Goal: Go to known website: Access a specific website the user already knows

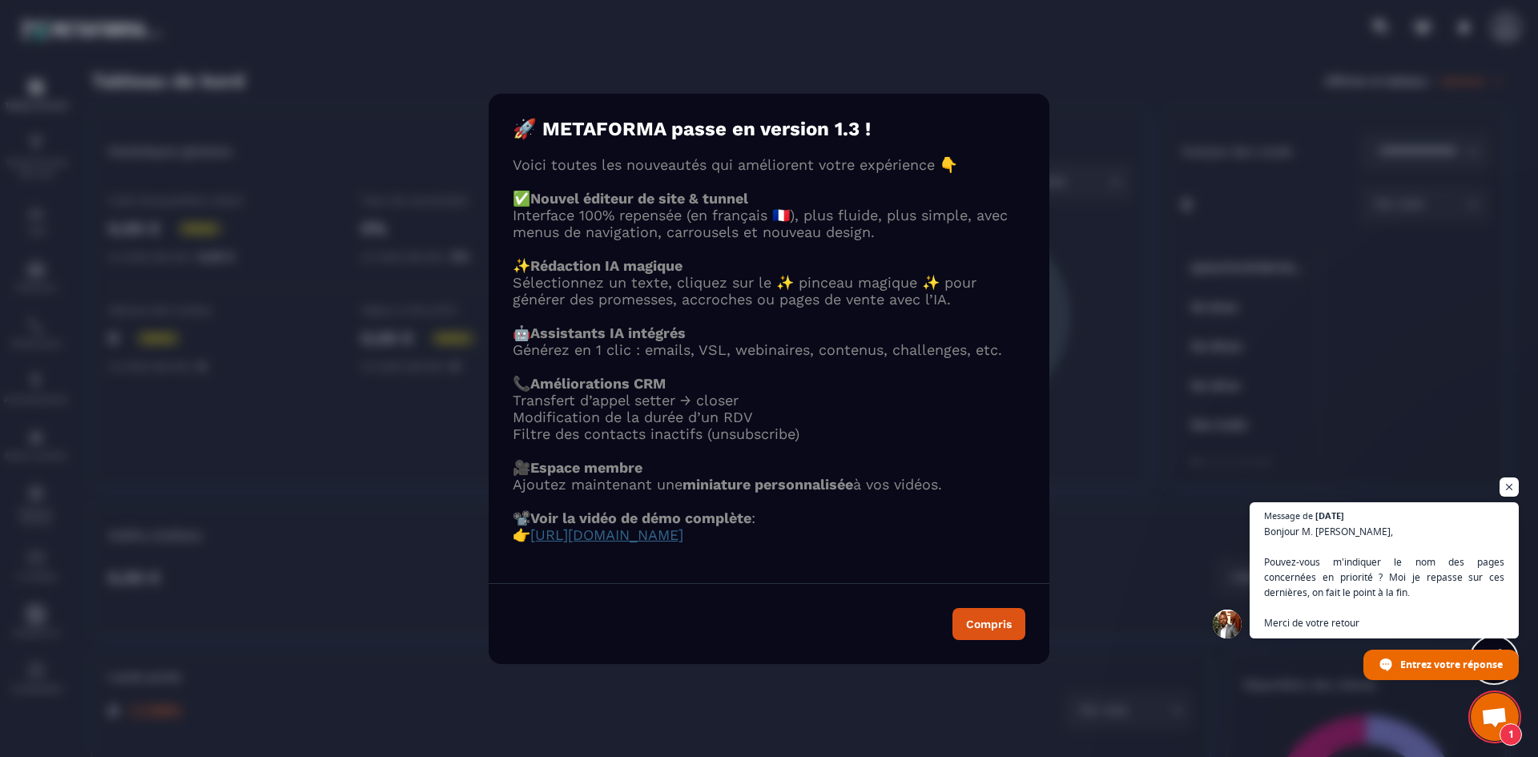
scroll to position [942, 0]
click at [1516, 485] on span "Ouvrir le chat" at bounding box center [1509, 487] width 20 height 20
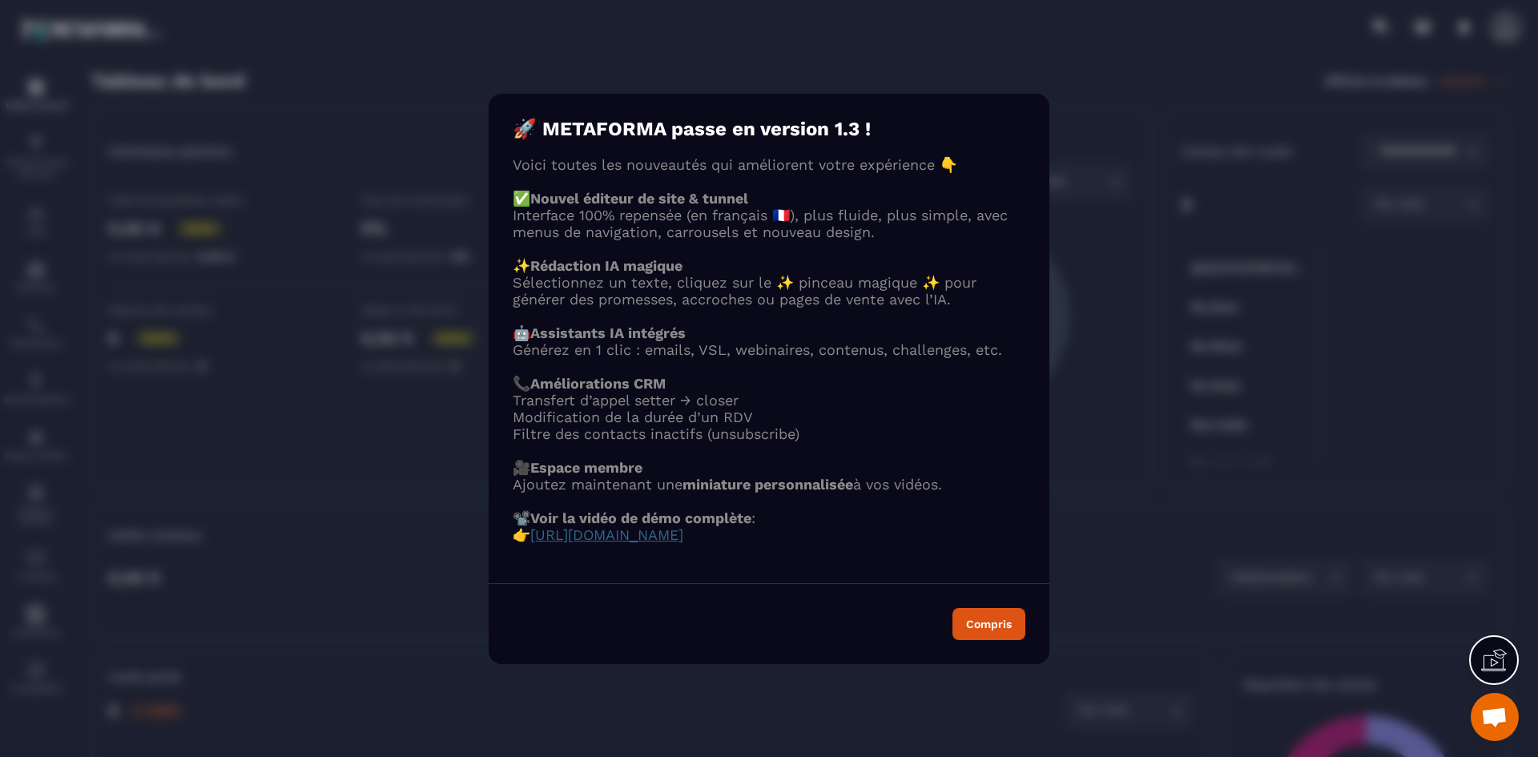
click at [683, 543] on span "[URL][DOMAIN_NAME]" at bounding box center [606, 534] width 153 height 17
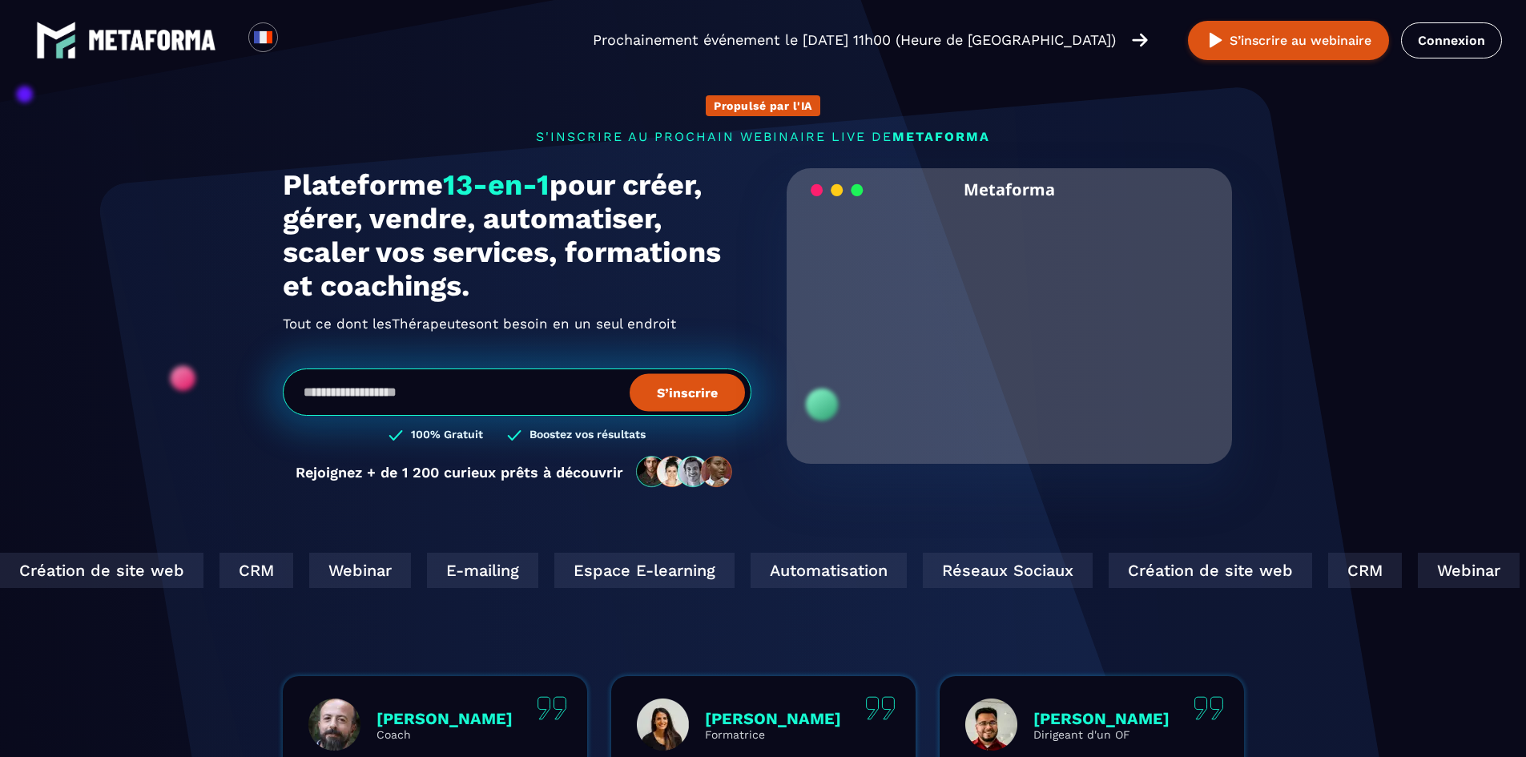
click at [1488, 60] on div "Loading... Prochainement événement le [DATE] 11h00 (Heure de [GEOGRAPHIC_DATA])…" at bounding box center [763, 40] width 1526 height 80
click at [1477, 42] on link "Connexion" at bounding box center [1451, 40] width 101 height 36
